Goal: Task Accomplishment & Management: Manage account settings

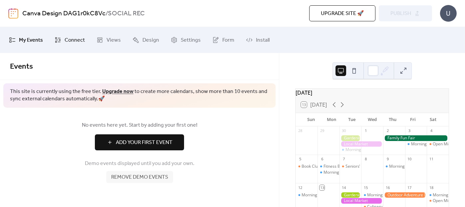
click at [75, 40] on span "Connect" at bounding box center [75, 40] width 20 height 11
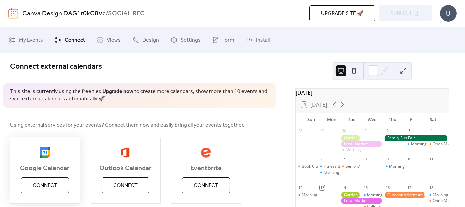
click at [43, 189] on span "Connect" at bounding box center [45, 185] width 25 height 8
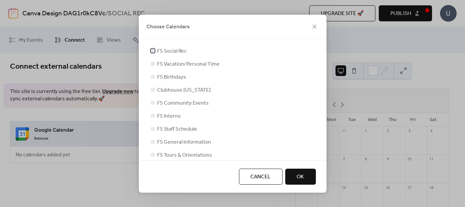
click at [152, 50] on div at bounding box center [153, 51] width 4 height 4
click at [153, 78] on div at bounding box center [153, 77] width 4 height 4
click at [152, 76] on div at bounding box center [153, 77] width 4 height 4
click at [152, 117] on div at bounding box center [153, 116] width 4 height 4
click at [315, 179] on button "OK" at bounding box center [300, 176] width 31 height 16
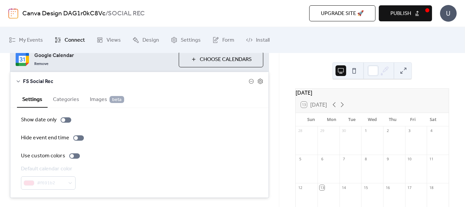
scroll to position [91, 0]
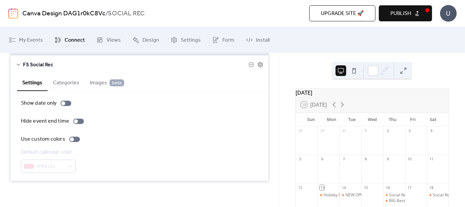
click at [70, 85] on button "Categories" at bounding box center [66, 82] width 37 height 16
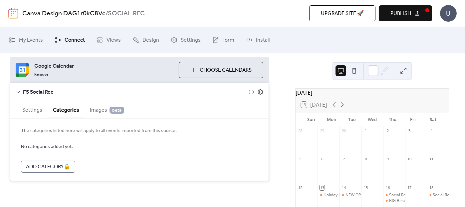
click at [98, 112] on span "Images beta" at bounding box center [107, 110] width 34 height 8
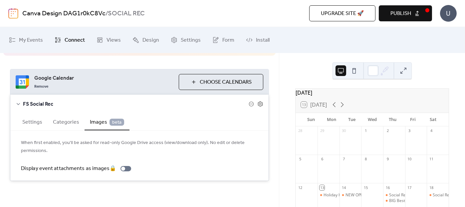
click at [33, 121] on button "Settings" at bounding box center [32, 121] width 31 height 16
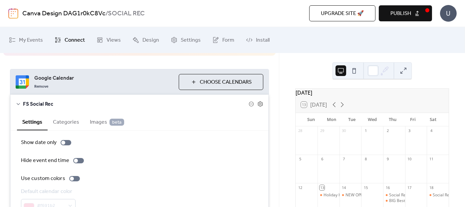
scroll to position [91, 0]
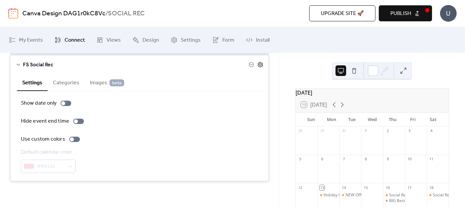
click at [259, 67] on icon at bounding box center [260, 65] width 6 height 6
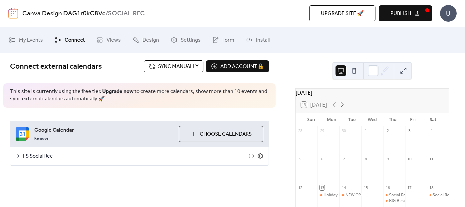
click at [42, 157] on span "FS Social Rec" at bounding box center [136, 156] width 226 height 8
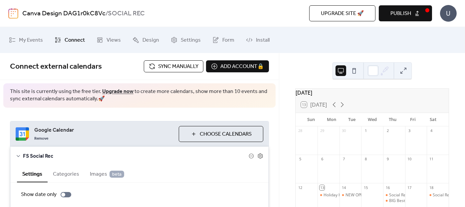
click at [206, 130] on span "Choose Calendars" at bounding box center [226, 134] width 52 height 8
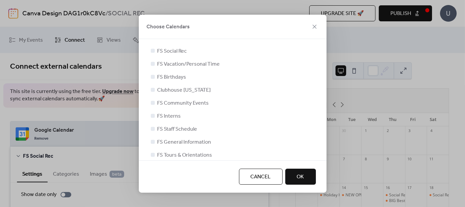
click at [153, 90] on div at bounding box center [153, 90] width 4 height 4
click at [303, 184] on div "Cancel OK" at bounding box center [233, 176] width 188 height 32
click at [299, 176] on span "OK" at bounding box center [300, 177] width 7 height 8
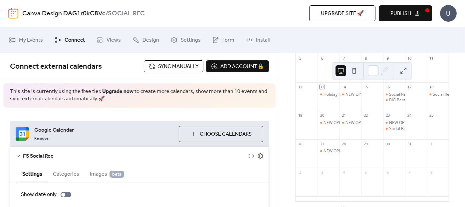
scroll to position [124, 0]
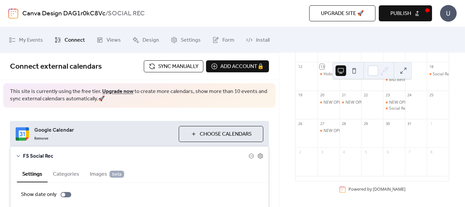
click at [353, 69] on button at bounding box center [354, 70] width 11 height 11
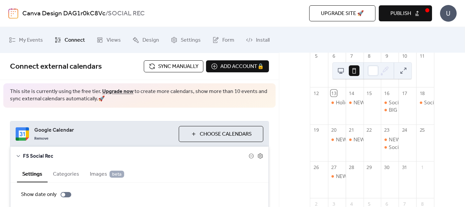
scroll to position [75, 0]
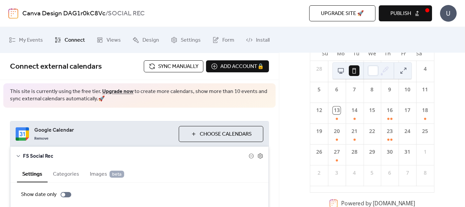
click at [343, 71] on button at bounding box center [341, 70] width 11 height 11
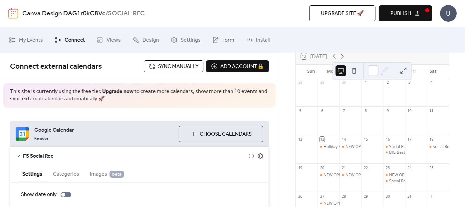
click at [402, 71] on button at bounding box center [403, 70] width 11 height 11
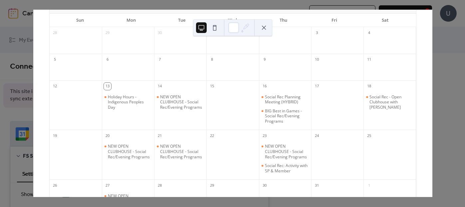
scroll to position [36, 0]
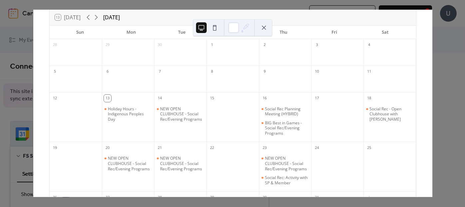
click at [267, 28] on button at bounding box center [264, 27] width 11 height 11
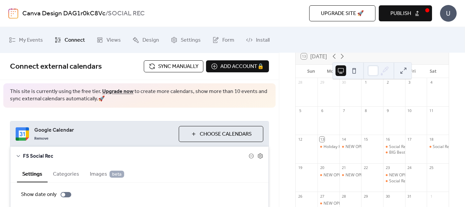
scroll to position [124, 0]
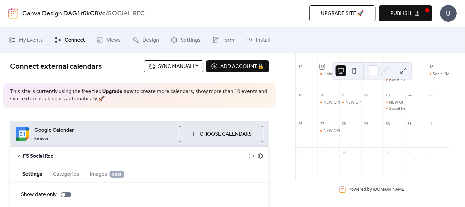
click at [400, 11] on span "Publish" at bounding box center [401, 14] width 21 height 8
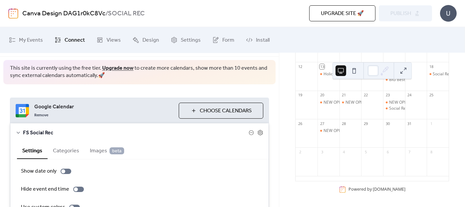
scroll to position [24, 0]
click at [143, 42] on span "Design" at bounding box center [151, 40] width 17 height 11
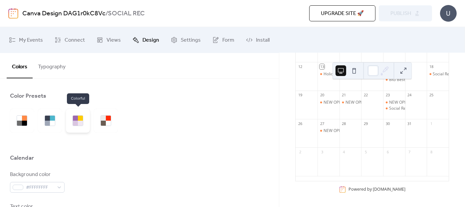
click at [74, 119] on div at bounding box center [75, 118] width 5 height 5
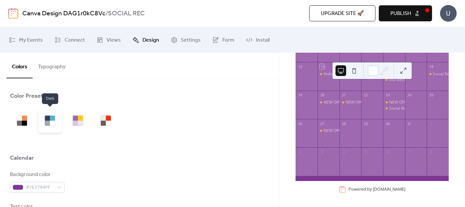
click at [53, 126] on div at bounding box center [50, 120] width 11 height 11
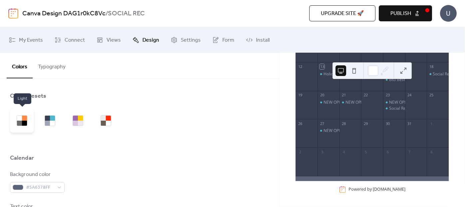
click at [16, 121] on div at bounding box center [22, 121] width 24 height 24
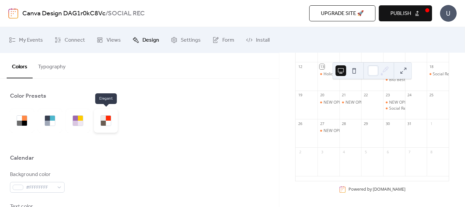
click at [104, 124] on div at bounding box center [103, 123] width 5 height 5
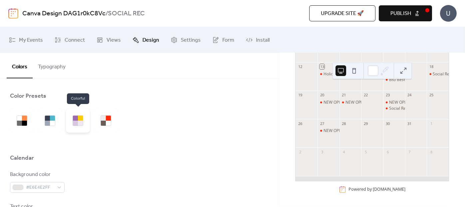
click at [73, 119] on div at bounding box center [75, 118] width 5 height 5
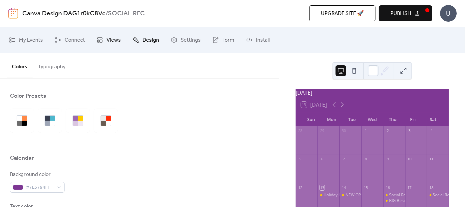
click at [115, 38] on span "Views" at bounding box center [114, 40] width 14 height 11
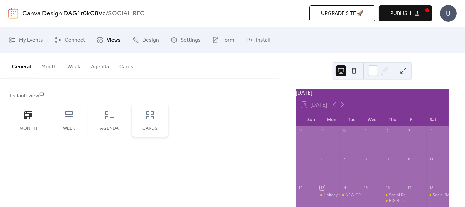
click at [153, 125] on div "Cards" at bounding box center [150, 119] width 37 height 33
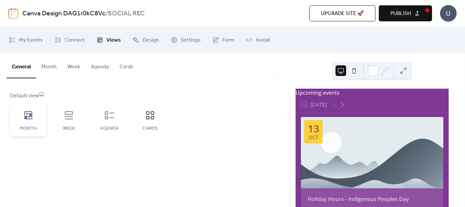
click at [23, 120] on icon at bounding box center [28, 115] width 11 height 11
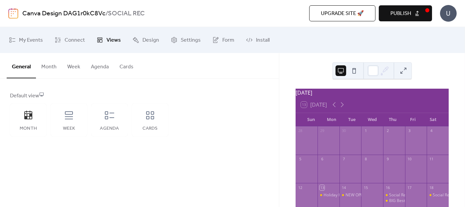
click at [51, 72] on button "Month" at bounding box center [49, 65] width 26 height 25
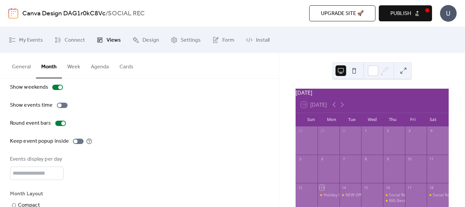
scroll to position [35, 0]
click at [61, 104] on div at bounding box center [62, 104] width 11 height 5
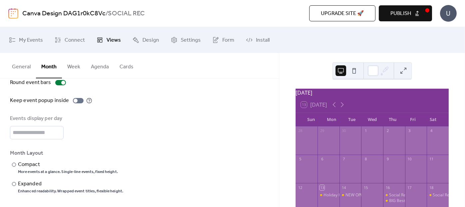
scroll to position [75, 0]
click at [13, 165] on div at bounding box center [14, 165] width 4 height 4
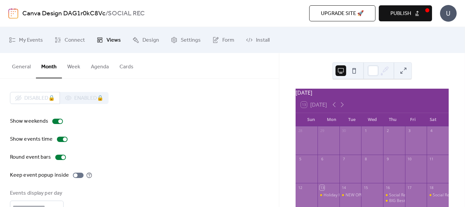
click at [74, 68] on button "Week" at bounding box center [74, 65] width 24 height 25
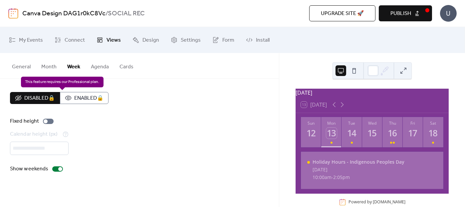
click at [87, 97] on div "Disabled 🔒 Enabled 🔒" at bounding box center [59, 98] width 99 height 12
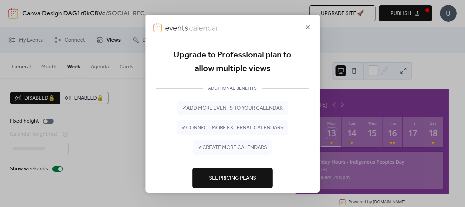
click at [309, 26] on icon at bounding box center [308, 27] width 8 height 8
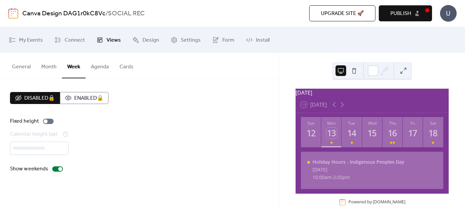
click at [96, 73] on button "Agenda" at bounding box center [100, 65] width 29 height 25
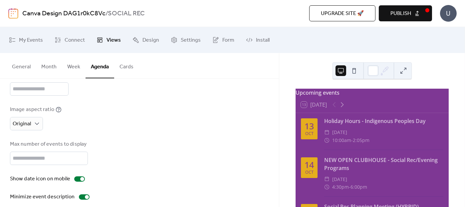
scroll to position [101, 0]
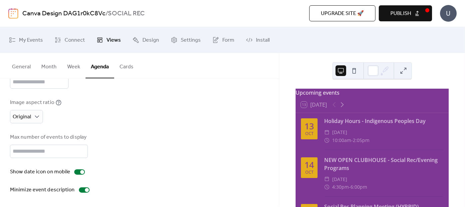
click at [165, 179] on div "Disabled 🔒 Enabled 🔒 Fixed height Calendar height (px) *** Title Image aspect r…" at bounding box center [139, 92] width 259 height 203
click at [343, 69] on button at bounding box center [341, 70] width 11 height 11
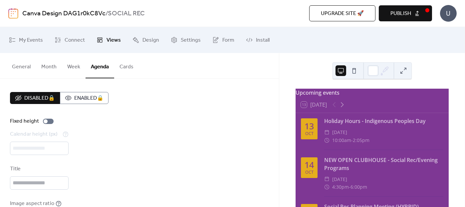
click at [128, 73] on button "Cards" at bounding box center [126, 65] width 25 height 25
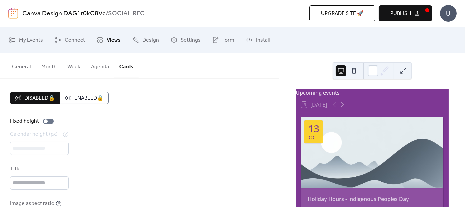
click at [42, 65] on button "Month" at bounding box center [49, 65] width 26 height 25
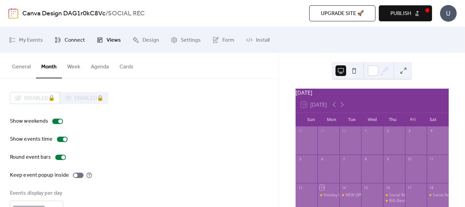
click at [63, 41] on link "Connect" at bounding box center [70, 40] width 40 height 21
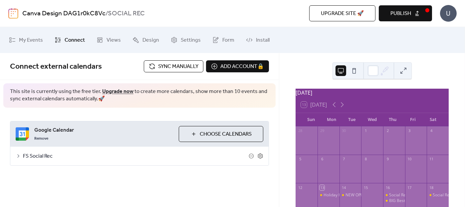
click at [189, 68] on span "Sync manually" at bounding box center [178, 67] width 40 height 8
click at [17, 156] on icon at bounding box center [18, 155] width 5 height 5
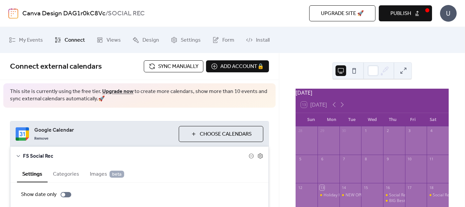
click at [40, 158] on span "FS Social Rec" at bounding box center [136, 156] width 226 height 8
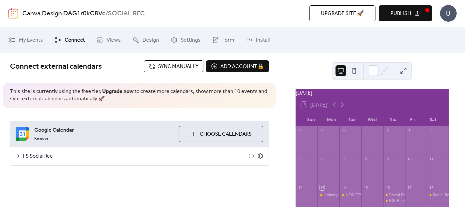
click at [40, 158] on span "FS Social Rec" at bounding box center [136, 156] width 226 height 8
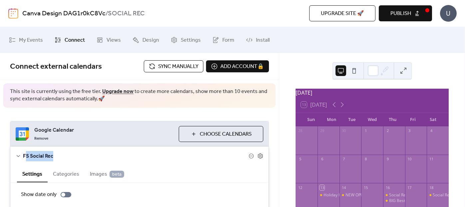
drag, startPoint x: 24, startPoint y: 155, endPoint x: 54, endPoint y: 158, distance: 29.5
click at [54, 158] on span "FS Social Rec" at bounding box center [136, 156] width 226 height 8
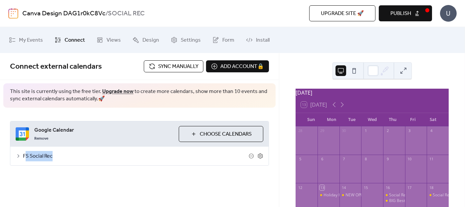
click at [82, 159] on span "FS Social Rec" at bounding box center [136, 156] width 226 height 8
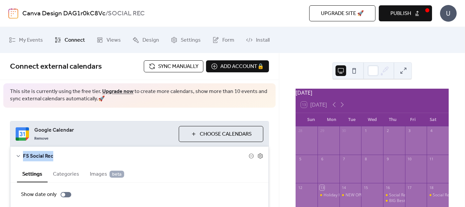
drag, startPoint x: 54, startPoint y: 157, endPoint x: 22, endPoint y: 155, distance: 32.0
click at [22, 155] on div "FS Social Rec" at bounding box center [139, 156] width 258 height 19
copy span "FS Social Rec"
click at [419, 13] on button "Publish" at bounding box center [405, 13] width 53 height 16
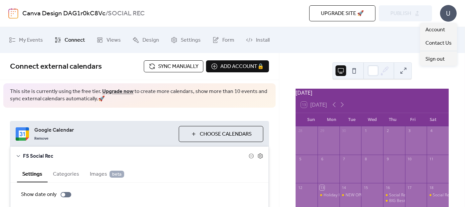
click at [446, 12] on div "U" at bounding box center [448, 13] width 17 height 17
click at [442, 30] on span "Account" at bounding box center [436, 30] width 20 height 8
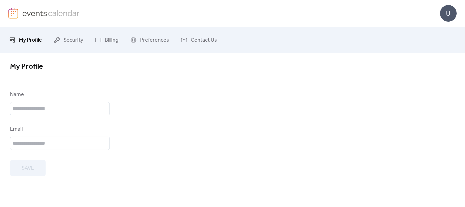
click at [35, 46] on link "My Profile" at bounding box center [25, 40] width 43 height 21
click at [71, 41] on span "Security" at bounding box center [74, 40] width 20 height 11
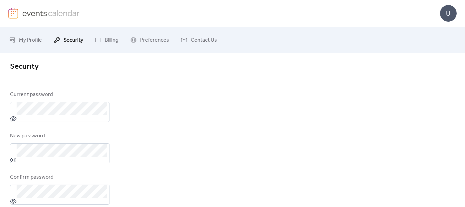
scroll to position [37, 0]
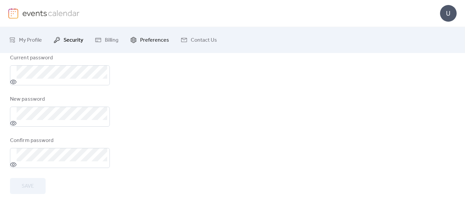
click at [149, 43] on span "Preferences" at bounding box center [154, 40] width 29 height 11
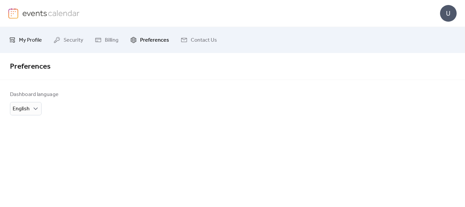
click at [27, 43] on span "My Profile" at bounding box center [30, 40] width 23 height 11
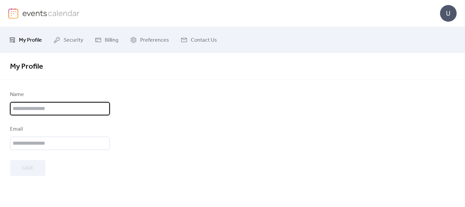
click at [31, 112] on input "text" at bounding box center [60, 108] width 100 height 13
type input "*"
type input "**********"
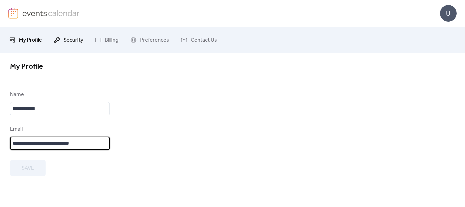
type input "**********"
click at [73, 44] on span "Security" at bounding box center [74, 40] width 20 height 11
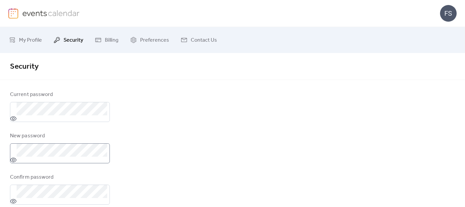
click at [41, 158] on label at bounding box center [60, 153] width 100 height 20
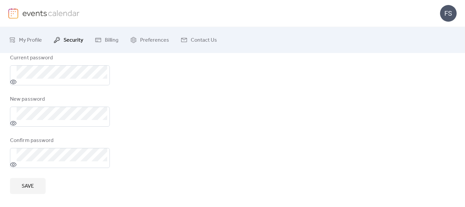
click at [115, 140] on form "Current password New password Confirm password Save" at bounding box center [232, 124] width 445 height 140
click at [31, 188] on span "Save" at bounding box center [28, 186] width 12 height 8
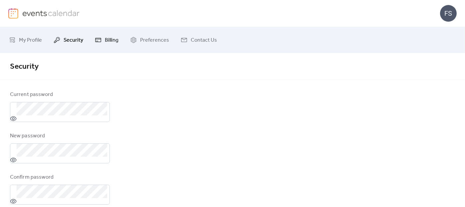
click at [116, 42] on span "Billing" at bounding box center [112, 40] width 14 height 11
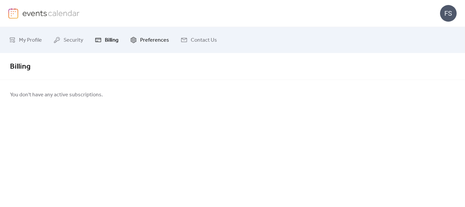
click at [148, 39] on span "Preferences" at bounding box center [154, 40] width 29 height 11
click at [187, 40] on link "Contact Us" at bounding box center [199, 40] width 46 height 21
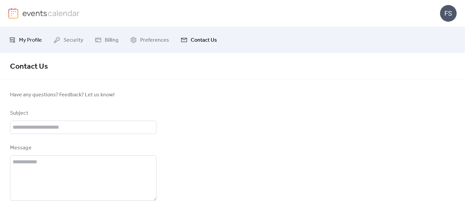
click at [27, 40] on span "My Profile" at bounding box center [30, 40] width 23 height 11
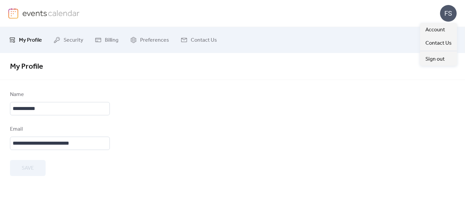
click at [448, 16] on div "FS" at bounding box center [448, 13] width 17 height 17
click at [439, 27] on span "Account" at bounding box center [436, 30] width 20 height 8
click at [54, 14] on img at bounding box center [51, 13] width 58 height 10
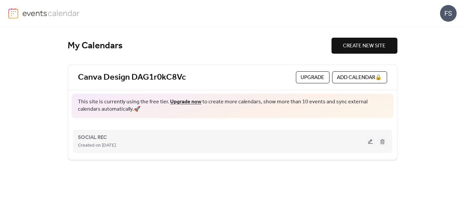
click at [159, 135] on div "SOCIAL REC Created on [DATE]" at bounding box center [222, 141] width 288 height 16
click at [93, 140] on span "SOCIAL REC" at bounding box center [92, 138] width 29 height 8
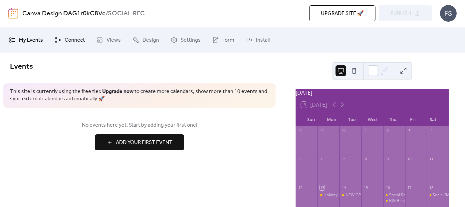
click at [73, 41] on span "Connect" at bounding box center [75, 40] width 20 height 11
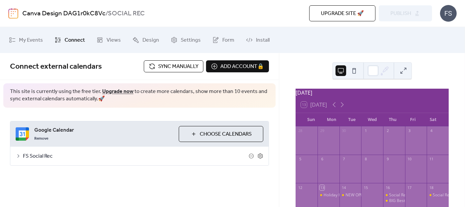
click at [19, 156] on icon at bounding box center [18, 155] width 5 height 5
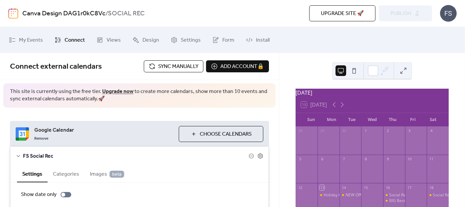
scroll to position [91, 0]
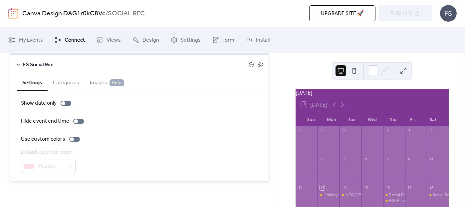
click at [35, 66] on span "FS Social Rec" at bounding box center [136, 65] width 226 height 8
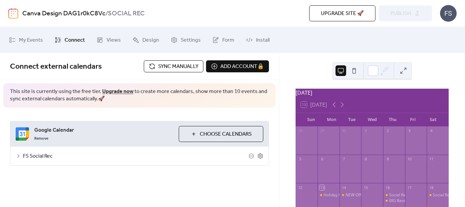
click at [74, 156] on span "FS Social Rec" at bounding box center [136, 156] width 226 height 8
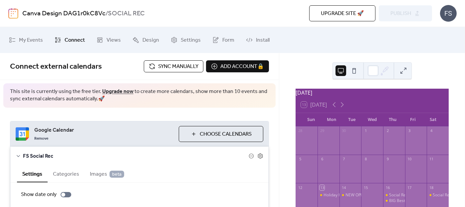
click at [176, 66] on span "Sync manually" at bounding box center [178, 67] width 40 height 8
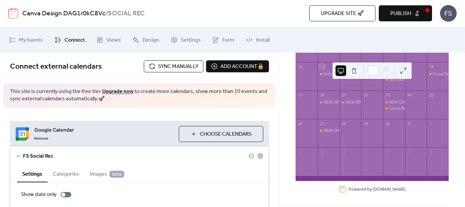
click at [87, 118] on div "Google Calendar Remove Choose Calendars FS Social Rec Settings Categories Image…" at bounding box center [139, 197] width 279 height 178
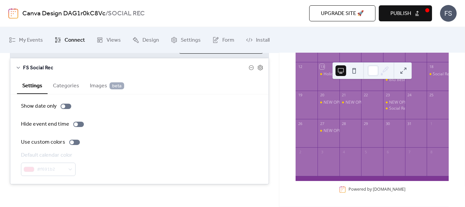
scroll to position [90, 0]
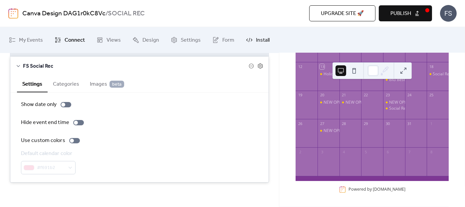
click at [261, 42] on span "Install" at bounding box center [263, 40] width 14 height 11
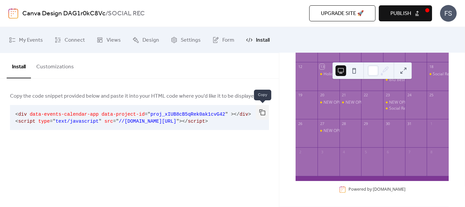
click at [263, 113] on button "button" at bounding box center [262, 112] width 13 height 15
click at [54, 67] on button "Customizations" at bounding box center [55, 65] width 48 height 25
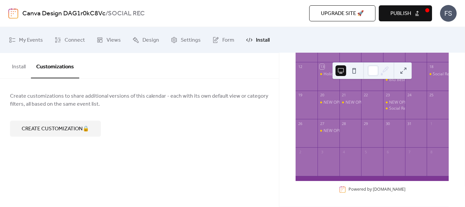
click at [151, 110] on div "Create customizations to share additional versions of this calendar - each with…" at bounding box center [139, 114] width 259 height 45
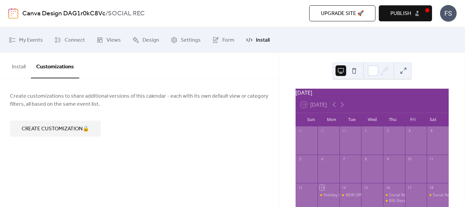
scroll to position [124, 0]
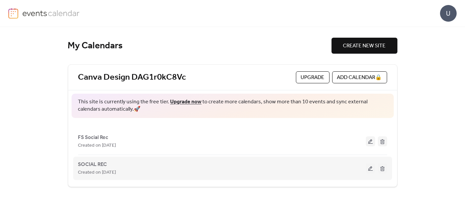
click at [236, 167] on div "SOCIAL REC Created on [DATE]" at bounding box center [222, 168] width 288 height 16
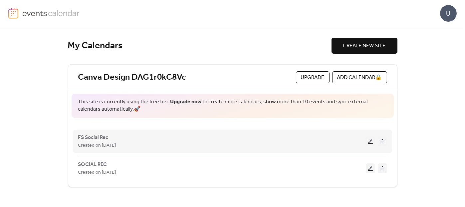
click at [257, 152] on div "FS Social Rec Created on 13-Oct-2025" at bounding box center [232, 141] width 309 height 27
click at [372, 140] on button at bounding box center [370, 141] width 9 height 10
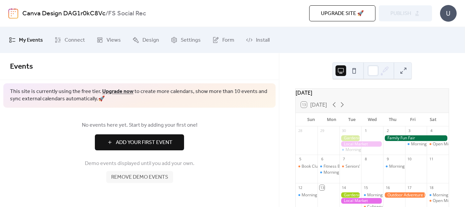
click at [67, 12] on link "Canva Design DAG1r0kC8Vc" at bounding box center [63, 13] width 83 height 13
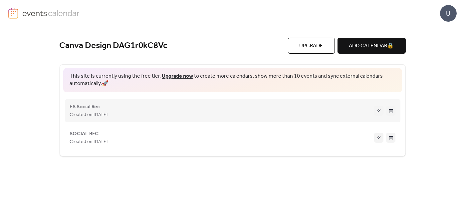
click at [91, 115] on span "Created on [DATE]" at bounding box center [89, 115] width 38 height 8
click at [85, 103] on span "FS Social Rec" at bounding box center [85, 107] width 30 height 8
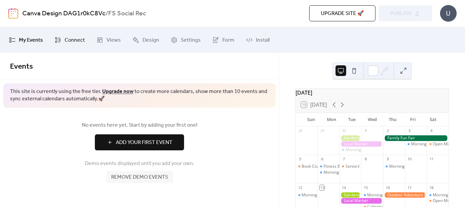
click at [74, 41] on span "Connect" at bounding box center [75, 40] width 20 height 11
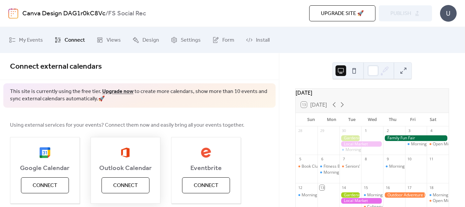
scroll to position [100, 0]
